Goal: Task Accomplishment & Management: Manage account settings

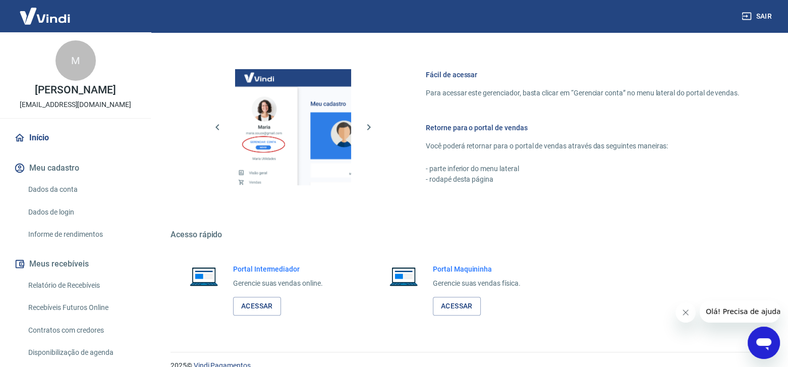
scroll to position [419, 0]
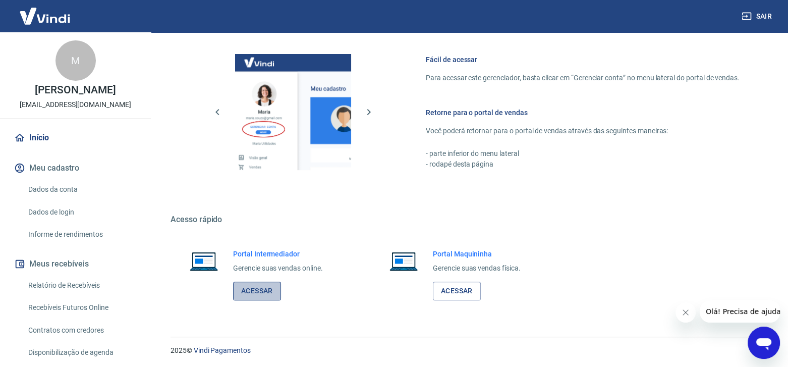
click at [264, 291] on link "Acessar" at bounding box center [257, 290] width 48 height 19
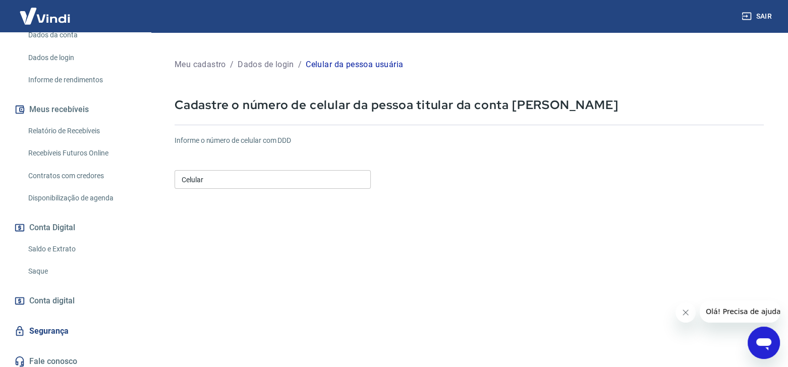
scroll to position [159, 0]
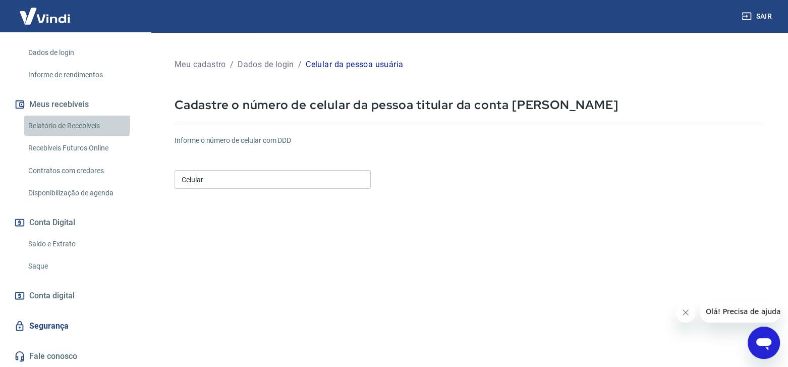
click at [47, 124] on link "Relatório de Recebíveis" at bounding box center [81, 125] width 114 height 21
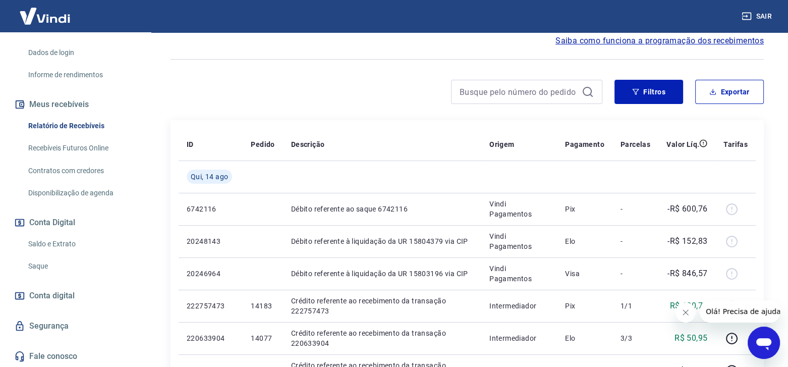
scroll to position [67, 0]
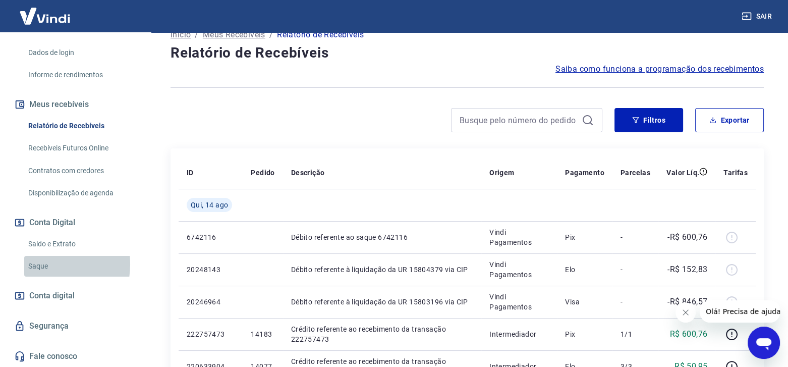
click at [36, 264] on link "Saque" at bounding box center [81, 266] width 114 height 21
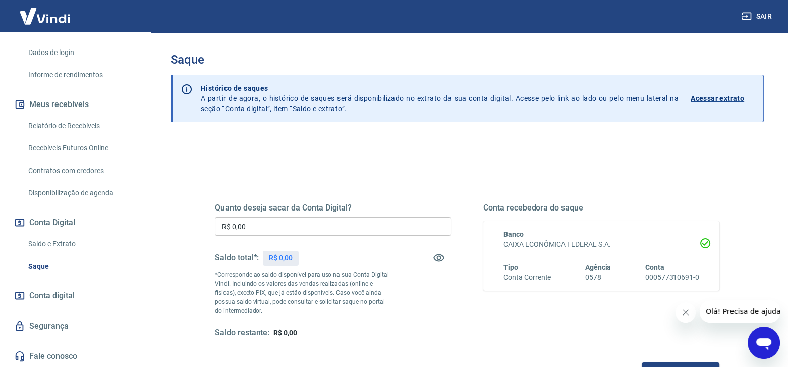
click at [727, 97] on p "Acessar extrato" at bounding box center [716, 98] width 53 height 10
